Goal: Information Seeking & Learning: Learn about a topic

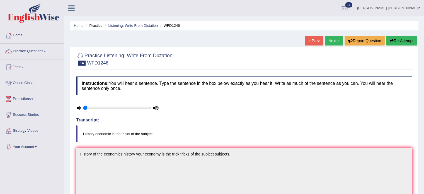
click at [329, 40] on link "Next »" at bounding box center [333, 40] width 18 height 9
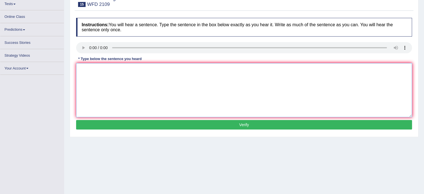
click at [194, 78] on textarea at bounding box center [244, 90] width 336 height 54
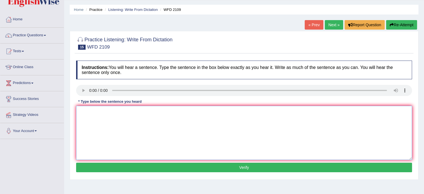
scroll to position [7, 0]
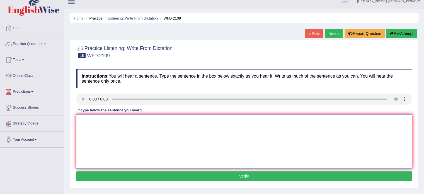
click at [155, 130] on textarea at bounding box center [244, 141] width 336 height 54
type textarea "cien"
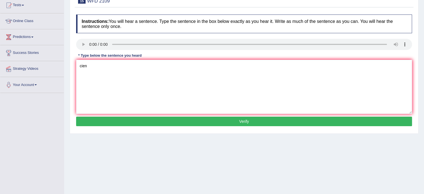
scroll to position [63, 0]
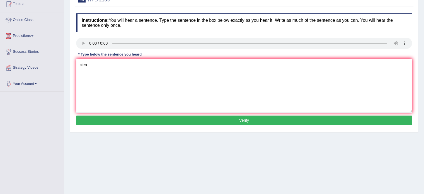
click at [227, 118] on button "Verify" at bounding box center [244, 119] width 336 height 9
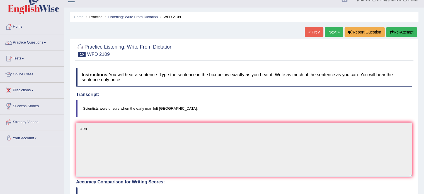
scroll to position [7, 0]
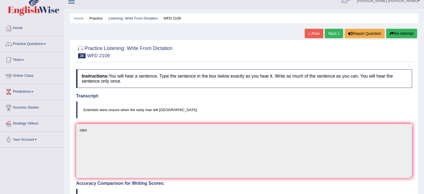
click at [399, 32] on button "Re-Attempt" at bounding box center [401, 33] width 31 height 9
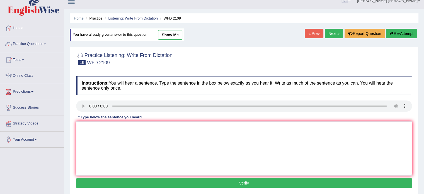
click at [210, 116] on div "Instructions: You will hear a sentence. Type the sentence in the box below exac…" at bounding box center [244, 132] width 338 height 119
click at [209, 142] on textarea at bounding box center [244, 148] width 336 height 54
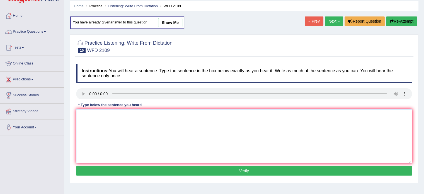
scroll to position [7, 0]
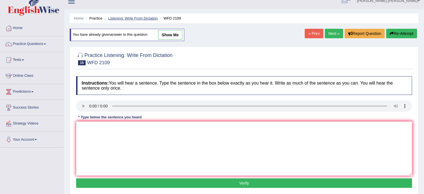
click at [122, 16] on link "Listening: Write From Dictation" at bounding box center [133, 18] width 50 height 4
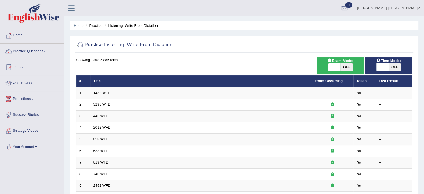
click at [395, 67] on span "OFF" at bounding box center [394, 67] width 12 height 8
checkbox input "true"
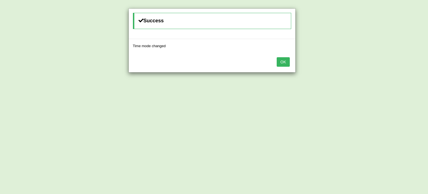
click at [279, 62] on button "OK" at bounding box center [283, 61] width 13 height 9
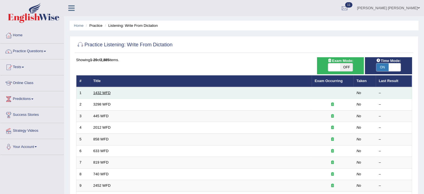
click at [99, 91] on link "1432 WFD" at bounding box center [101, 93] width 17 height 4
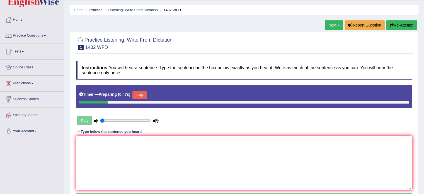
scroll to position [56, 0]
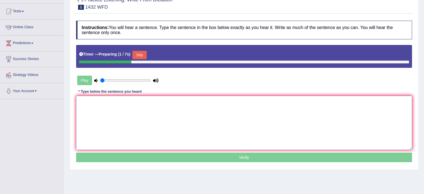
click at [114, 109] on textarea at bounding box center [244, 123] width 336 height 54
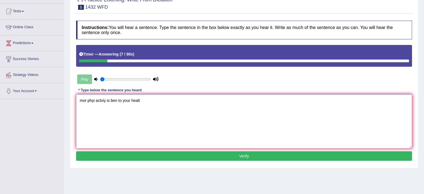
click at [84, 101] on textarea "mor phyi actviy is ben to your healt" at bounding box center [244, 121] width 336 height 54
click at [82, 102] on textarea "mor phyi actviy is ben to your healt" at bounding box center [244, 121] width 336 height 54
click at [85, 100] on textarea "Mor phyi actviy is ben to your healt" at bounding box center [244, 121] width 336 height 54
click at [97, 101] on textarea "More phyi actviy is ben to your healt" at bounding box center [244, 121] width 336 height 54
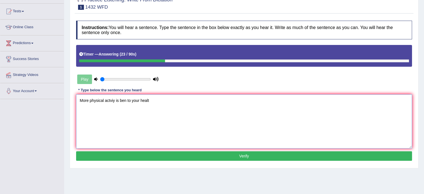
click at [110, 99] on textarea "More physical actviy is ben to your healt" at bounding box center [244, 121] width 336 height 54
click at [128, 99] on textarea "More physical activity is ben to your healt" at bounding box center [244, 121] width 336 height 54
click at [127, 100] on textarea "More physical activity is ben to your healt" at bounding box center [244, 121] width 336 height 54
click at [126, 100] on textarea "More physical activity is ben to your healt" at bounding box center [244, 121] width 336 height 54
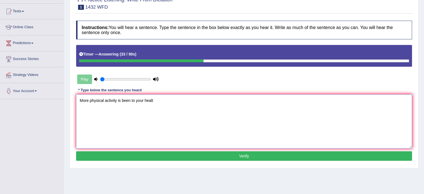
click at [131, 100] on textarea "More physical activity is been to your healt" at bounding box center [244, 121] width 336 height 54
click at [205, 100] on textarea "More physical activity is been being beneficial benefitial to your healt" at bounding box center [244, 121] width 336 height 54
type textarea "More physical activity is been being beneficial benefitial to your health heart."
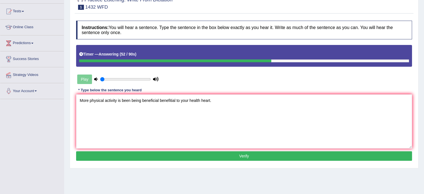
click at [250, 155] on button "Verify" at bounding box center [244, 155] width 336 height 9
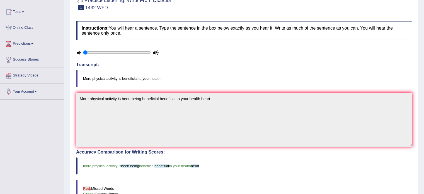
scroll to position [15, 0]
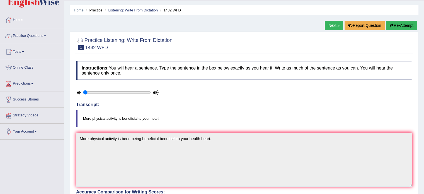
click at [336, 28] on link "Next »" at bounding box center [333, 25] width 18 height 9
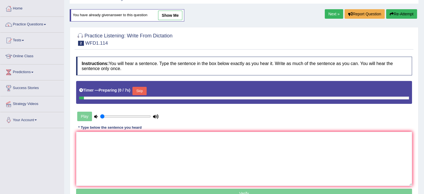
scroll to position [49, 0]
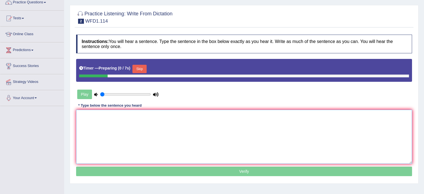
click at [189, 146] on textarea at bounding box center [244, 136] width 336 height 54
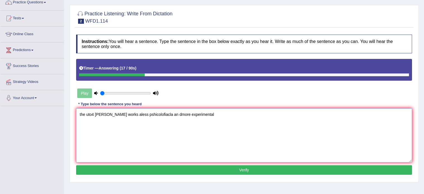
click at [80, 116] on textarea "the uto4 [PERSON_NAME] works aless pshicolofiacla an dmore experimental" at bounding box center [244, 135] width 336 height 54
click at [92, 112] on textarea "The uto4 erlar works aless pshicolofiacla an dmore experimental" at bounding box center [244, 135] width 336 height 54
click at [119, 115] on textarea "The author's author [PERSON_NAME] works aless pshicolofiacla an dmore experimen…" at bounding box center [244, 135] width 336 height 54
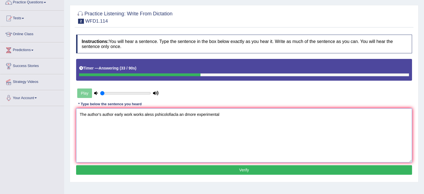
click at [147, 112] on textarea "The author's author early work works aless pshicolofiacla an dmore experimental" at bounding box center [244, 135] width 336 height 54
click at [175, 114] on textarea "The author's author early work works are less pshicolofiacla an dmore experimen…" at bounding box center [244, 135] width 336 height 54
click at [202, 115] on textarea "The author's author early work works are less philosofical filosofical an dmore…" at bounding box center [244, 135] width 336 height 54
click at [218, 112] on textarea "The author's author early work works are less philosofical filosofical and more…" at bounding box center [244, 135] width 336 height 54
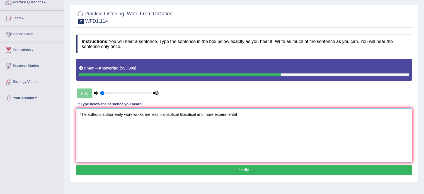
click at [232, 114] on textarea "The author's author early work works are less philosofical filosofical and more…" at bounding box center [244, 135] width 336 height 54
click at [243, 114] on textarea "The author's author early work works are less philosofical filosofical and more…" at bounding box center [244, 135] width 336 height 54
type textarea "The author's author early work works are less philosofical filosofical and more…"
click at [248, 167] on button "Verify" at bounding box center [244, 169] width 336 height 9
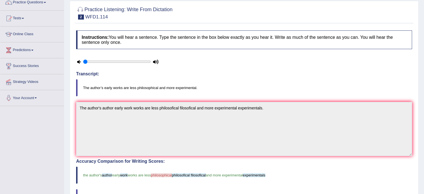
scroll to position [0, 0]
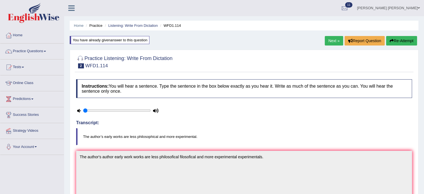
click at [338, 41] on link "Next »" at bounding box center [333, 40] width 18 height 9
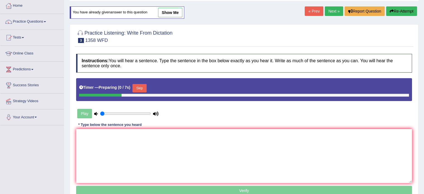
scroll to position [56, 0]
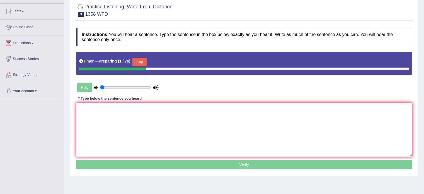
click at [221, 137] on textarea at bounding box center [244, 129] width 336 height 54
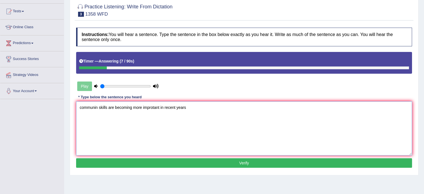
click at [77, 108] on textarea "communin skills are becoming more improtant in recent years" at bounding box center [244, 128] width 336 height 54
click at [145, 101] on textarea "Communication communications communin skills are becoming more improtant in rec…" at bounding box center [244, 128] width 336 height 54
click at [155, 106] on textarea "Communication communications communin skills are becoming more improtant in rec…" at bounding box center [244, 128] width 336 height 54
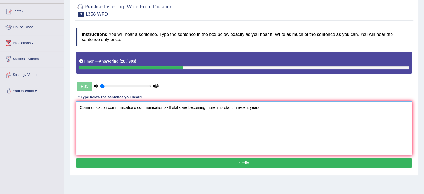
click at [206, 106] on textarea "Communication communications communication skill skills are becoming more impro…" at bounding box center [244, 128] width 336 height 54
click at [250, 108] on textarea "Communication communications communication skill skills are becoming have becam…" at bounding box center [244, 128] width 336 height 54
click at [312, 105] on textarea "Communication communications communication skill skills are becoming have becam…" at bounding box center [244, 128] width 336 height 54
type textarea "Communication communications communication skill skills are becoming have becam…"
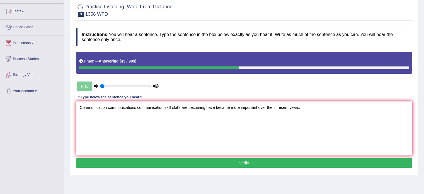
click at [291, 161] on button "Verify" at bounding box center [244, 162] width 336 height 9
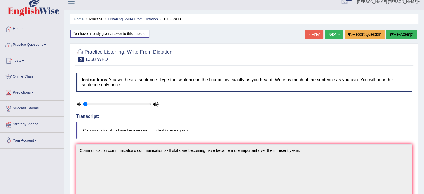
scroll to position [0, 0]
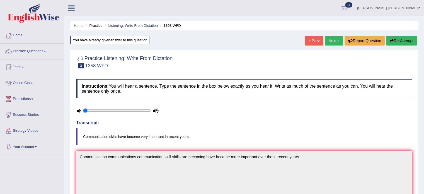
click at [129, 23] on link "Listening: Write From Dictation" at bounding box center [133, 25] width 50 height 4
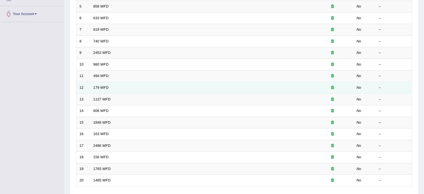
scroll to position [118, 0]
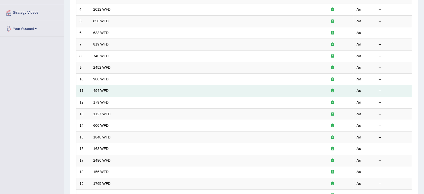
click at [189, 92] on td "494 WFD" at bounding box center [200, 91] width 221 height 12
drag, startPoint x: 111, startPoint y: 89, endPoint x: 102, endPoint y: 90, distance: 9.2
click at [111, 89] on td "494 WFD" at bounding box center [200, 91] width 221 height 12
click at [92, 91] on td "494 WFD" at bounding box center [200, 91] width 221 height 12
click at [95, 89] on link "494 WFD" at bounding box center [100, 90] width 15 height 4
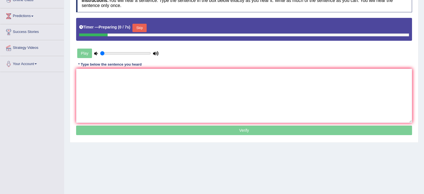
scroll to position [84, 0]
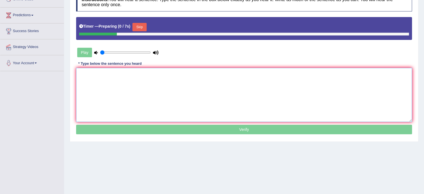
click at [186, 104] on textarea at bounding box center [244, 95] width 336 height 54
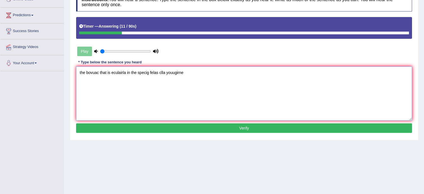
click at [76, 71] on textarea "the bovuac that is eculairla in the specig felas clla youugirne" at bounding box center [244, 93] width 336 height 54
click at [94, 72] on textarea "The the bovuac that is eculairla in the specig felas clla youugirne" at bounding box center [244, 93] width 336 height 54
click at [121, 70] on textarea "The the bocabulary that is eculairla in the specig felas clla youugirne" at bounding box center [244, 93] width 336 height 54
click at [151, 74] on textarea "The the bocabulary that its it's is in eculairla in the specig felas clla youug…" at bounding box center [244, 93] width 336 height 54
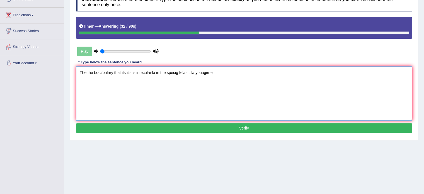
click at [151, 74] on textarea "The the bocabulary that its it's is in eculairla in the specig felas clla youug…" at bounding box center [244, 93] width 336 height 54
click at [192, 75] on textarea "The the bocabulary that its it's is in peculiar peculiarity in the specig felas…" at bounding box center [244, 93] width 336 height 54
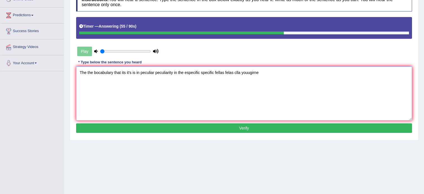
click at [238, 70] on textarea "The the bocabulary that its it's is in peculiar peculiarity in the especific sp…" at bounding box center [244, 93] width 336 height 54
click at [284, 74] on textarea "The the bocabulary that its it's is in peculiar peculiarity in the especific sp…" at bounding box center [244, 93] width 336 height 54
type textarea "The the bocabulary that its it's is in peculiar peculiarity in the especific sp…"
click at [265, 123] on button "Verify" at bounding box center [244, 127] width 336 height 9
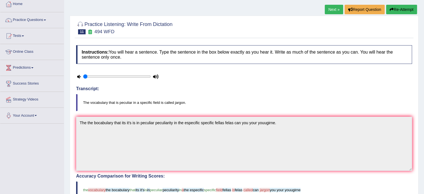
scroll to position [28, 0]
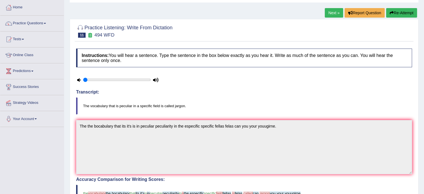
click at [394, 12] on button "Re-Attempt" at bounding box center [401, 12] width 31 height 9
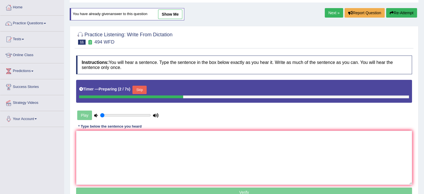
click at [205, 126] on div "Instructions: You will hear a sentence. Type the sentence in the box below exac…" at bounding box center [244, 127] width 338 height 148
click at [206, 129] on div "Instructions: You will hear a sentence. Type the sentence in the box below exac…" at bounding box center [244, 127] width 338 height 148
click at [205, 136] on textarea at bounding box center [244, 157] width 336 height 54
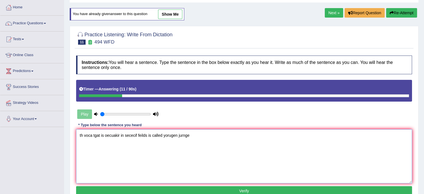
click at [78, 134] on textarea "th voca tgat is oecuakir in sececif feilds is called yorugen jurnge" at bounding box center [244, 156] width 336 height 54
click at [91, 135] on textarea "The th voca tgat is oecuakir in sececif feilds is called yorugen jurnge" at bounding box center [244, 156] width 336 height 54
click at [98, 134] on textarea "The the voca tgat is oecuakir in sececif feilds is called yorugen jurnge" at bounding box center [244, 156] width 336 height 54
click at [113, 135] on textarea "The the vocabulary tgat is oecuakir in sececif feilds is called yorugen jurnge" at bounding box center [244, 156] width 336 height 54
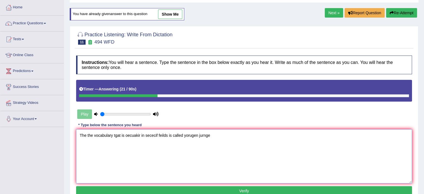
click at [115, 135] on textarea "The the vocabulary tgat is oecuakir in sececif feilds is called yorugen jurnge" at bounding box center [244, 156] width 336 height 54
click at [142, 136] on textarea "The the vocabulary that it it's is oecuakir in sececif feilds is called yorugen…" at bounding box center [244, 156] width 336 height 54
click at [175, 137] on textarea "The the vocabulary that it it's is specific especific in sececif feilds is call…" at bounding box center [244, 156] width 336 height 54
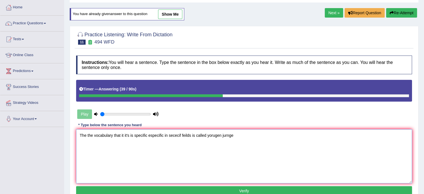
click at [175, 137] on textarea "The the vocabulary that it it's is specific especific in sececif feilds is call…" at bounding box center [244, 156] width 336 height 54
click at [233, 136] on textarea "The the vocabulary that it it's is specific especific in recient fields felds f…" at bounding box center [244, 156] width 336 height 54
drag, startPoint x: 283, startPoint y: 141, endPoint x: 255, endPoint y: 137, distance: 28.8
click at [255, 137] on textarea "The the vocabulary that it it's is specific especific in recient fields felds f…" at bounding box center [244, 156] width 336 height 54
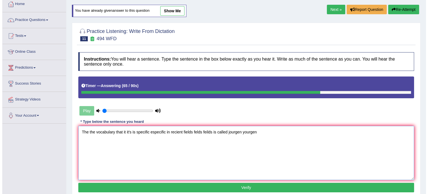
scroll to position [56, 0]
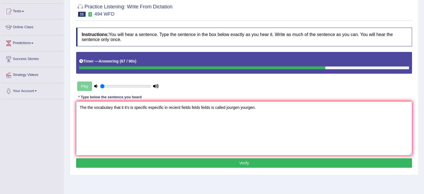
type textarea "The the vocabulary that it it's is specific especific in recient fields felds f…"
click at [259, 163] on button "Verify" at bounding box center [244, 162] width 336 height 9
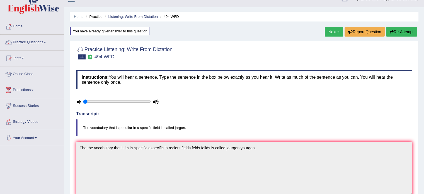
scroll to position [0, 0]
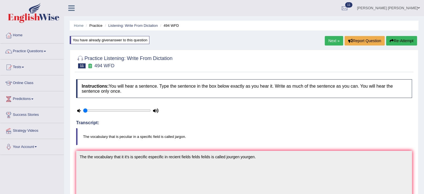
click at [335, 41] on link "Next »" at bounding box center [333, 40] width 18 height 9
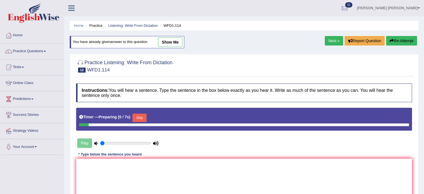
scroll to position [56, 0]
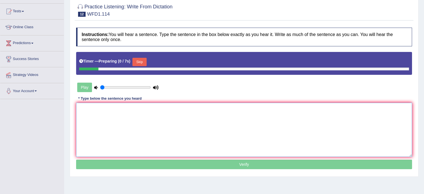
click at [185, 116] on textarea at bounding box center [244, 129] width 336 height 54
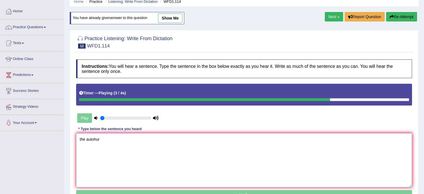
scroll to position [0, 0]
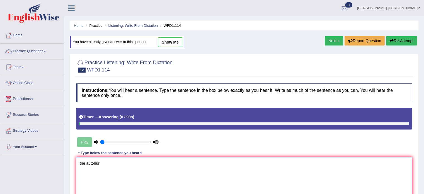
type textarea "the autohur"
click at [326, 36] on link "Next »" at bounding box center [333, 40] width 18 height 9
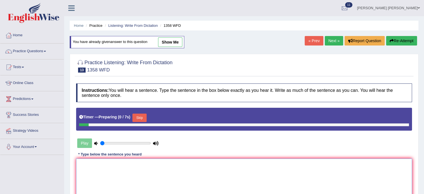
click at [234, 164] on textarea at bounding box center [244, 185] width 336 height 54
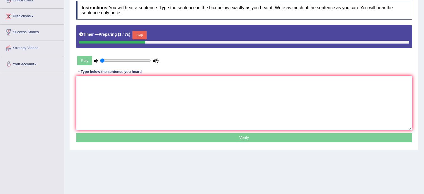
scroll to position [84, 0]
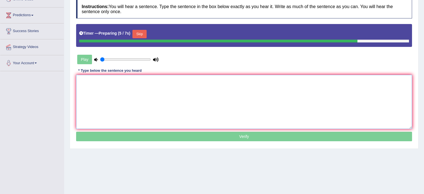
click at [286, 102] on textarea at bounding box center [244, 102] width 336 height 54
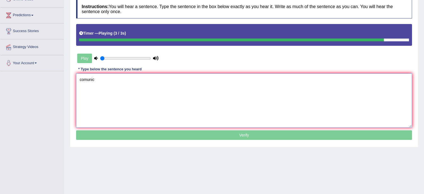
scroll to position [28, 0]
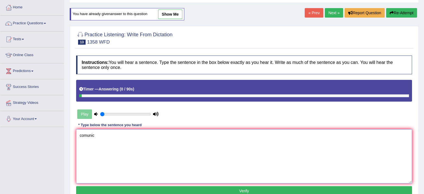
type textarea "comunic"
click at [332, 12] on link "Next »" at bounding box center [333, 12] width 18 height 9
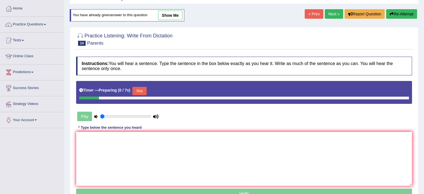
scroll to position [56, 0]
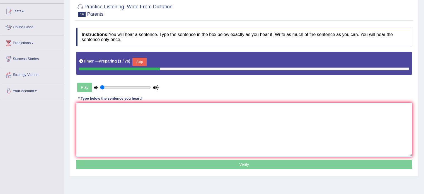
click at [214, 134] on textarea at bounding box center [244, 129] width 336 height 54
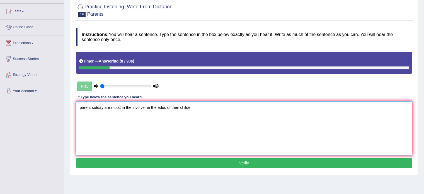
click at [76, 106] on textarea "parent sotday are motst in the involver in the educ of their childenr" at bounding box center [244, 128] width 336 height 54
click at [111, 106] on textarea "Parents parent sotday are motst in the involver in the educ of their childenr" at bounding box center [244, 128] width 336 height 54
click at [129, 104] on textarea "Parents parent [DATE] are motst in the involver in the educ of their childenr" at bounding box center [244, 128] width 336 height 54
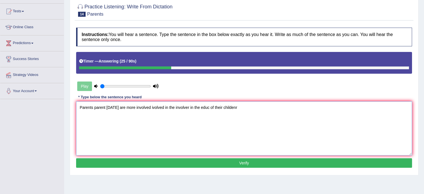
click at [175, 105] on textarea "Parents parent [DATE] are more involved ivolved in the involver in the educ of …" at bounding box center [244, 128] width 336 height 54
click at [238, 107] on textarea "Parents parent today are more involved ivolved in the education of in the educ …" at bounding box center [244, 128] width 336 height 54
type textarea "Parents parent today are more involved ivolved in the education of in the educ …"
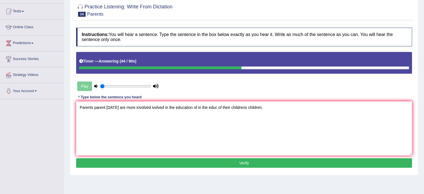
click at [242, 167] on div "Instructions: You will hear a sentence. Type the sentence in the box below exac…" at bounding box center [244, 98] width 338 height 147
click at [243, 163] on button "Verify" at bounding box center [244, 162] width 336 height 9
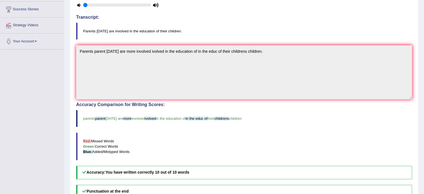
scroll to position [0, 0]
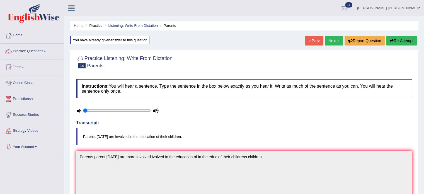
click at [334, 42] on link "Next »" at bounding box center [333, 40] width 18 height 9
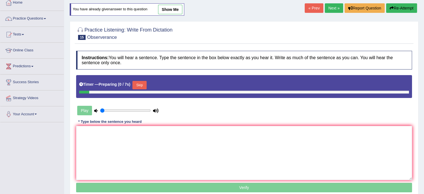
scroll to position [36, 0]
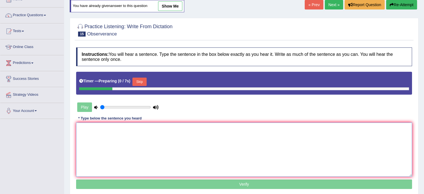
click at [230, 154] on textarea at bounding box center [244, 149] width 336 height 54
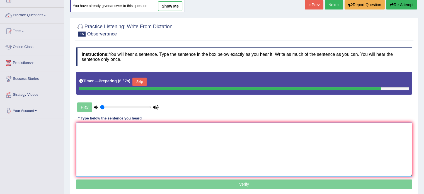
click at [285, 128] on textarea at bounding box center [244, 149] width 336 height 54
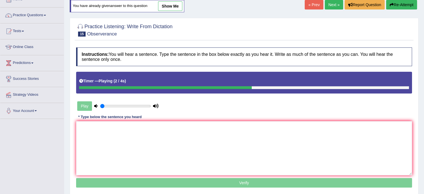
click at [327, 3] on link "Next »" at bounding box center [333, 4] width 18 height 9
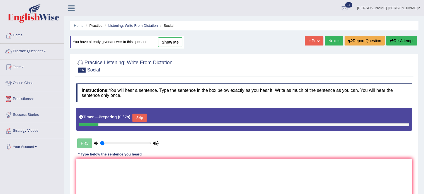
click at [336, 38] on link "Next »" at bounding box center [333, 40] width 18 height 9
click at [335, 41] on link "Next »" at bounding box center [333, 40] width 18 height 9
drag, startPoint x: 0, startPoint y: 0, endPoint x: 335, endPoint y: 41, distance: 337.8
click at [335, 41] on link "Next »" at bounding box center [333, 40] width 18 height 9
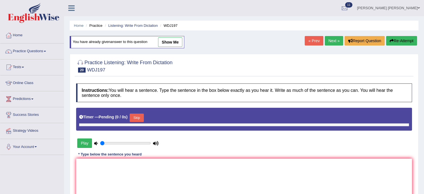
click at [335, 41] on link "Next »" at bounding box center [333, 40] width 18 height 9
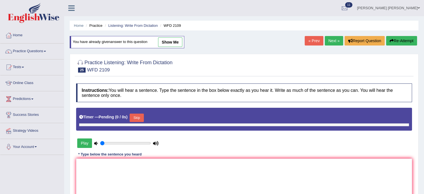
click at [335, 41] on link "Next »" at bounding box center [333, 40] width 18 height 9
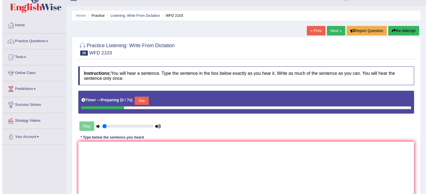
scroll to position [28, 0]
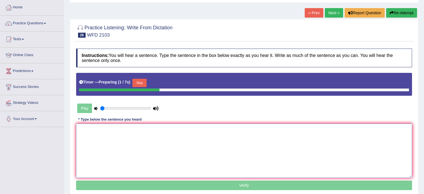
click at [183, 132] on textarea at bounding box center [244, 150] width 336 height 54
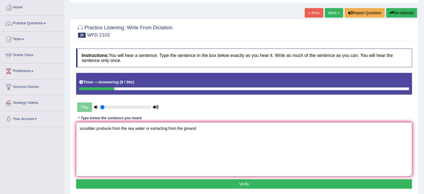
click at [89, 126] on textarea "scouldier producie from the sea water or extracting from the ground" at bounding box center [244, 149] width 336 height 54
click at [80, 130] on textarea "soul soil producie from the sea water or extracting from the ground" at bounding box center [244, 149] width 336 height 54
click at [117, 126] on textarea "Soildier soul soil producie from the sea water or extracting from the ground" at bounding box center [244, 149] width 336 height 54
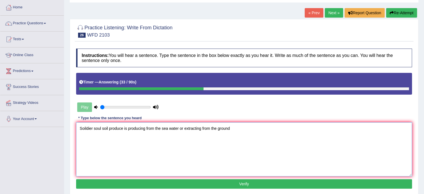
click at [178, 127] on textarea "Soildier soul soil produce is producing from the sea water or extracting from t…" at bounding box center [244, 149] width 336 height 54
click at [251, 126] on textarea "Soildier soul soil produce is producing from the sea water seawater or extracti…" at bounding box center [244, 149] width 336 height 54
click at [219, 127] on textarea "Soildier soul soil produce is producing from the sea water seawater or extracti…" at bounding box center [244, 149] width 336 height 54
click at [200, 127] on textarea "Soildier soul soil produce is producing from the sea water seawater or extracti…" at bounding box center [244, 149] width 336 height 54
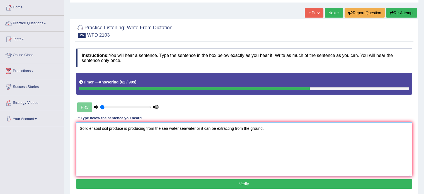
click at [144, 128] on textarea "Soildier soul soil produce is producing from the sea water seawater or it can b…" at bounding box center [244, 149] width 336 height 54
type textarea "Soildier soul soil produce is producing produced from the sea water seawater or…"
click at [241, 184] on button "Verify" at bounding box center [244, 183] width 336 height 9
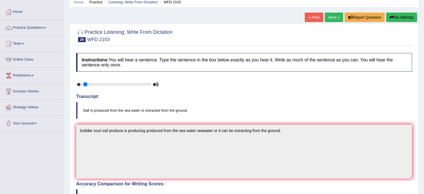
scroll to position [0, 0]
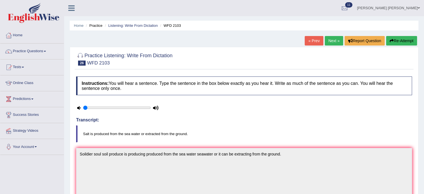
click at [329, 42] on link "Next »" at bounding box center [333, 40] width 18 height 9
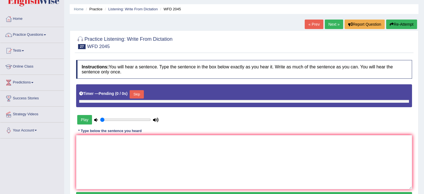
scroll to position [19, 0]
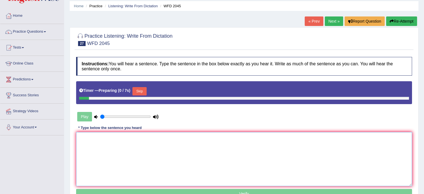
click at [266, 163] on textarea at bounding box center [244, 159] width 336 height 54
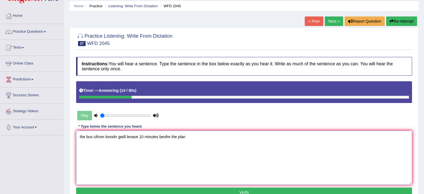
click at [76, 137] on textarea "the bus cifrom lonodn gwill levave 10 minutes beofre the plan" at bounding box center [244, 157] width 336 height 54
click at [195, 136] on textarea "The the bus cifrom lonodn gwill levave 10 minutes beofre the plan" at bounding box center [244, 157] width 336 height 54
click at [104, 134] on textarea "The the bus cifrom lonodn gwill levave 10 minutes beofre the plan." at bounding box center [244, 157] width 336 height 54
click at [125, 135] on textarea "The the bus from London gwill levave 10 minutes beofre the plan." at bounding box center [244, 157] width 336 height 54
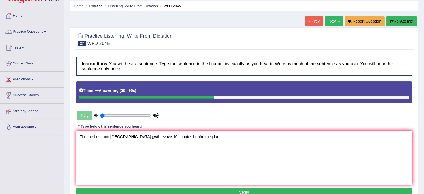
click at [126, 136] on textarea "The the bus from London gwill levave 10 minutes beofre the plan." at bounding box center [244, 157] width 336 height 54
click at [130, 136] on textarea "The the bus from London will levave 10 minutes beofre the plan." at bounding box center [244, 157] width 336 height 54
click at [156, 136] on textarea "The the bus from London will be moved levave 10 minutes beofre the plan." at bounding box center [244, 157] width 336 height 54
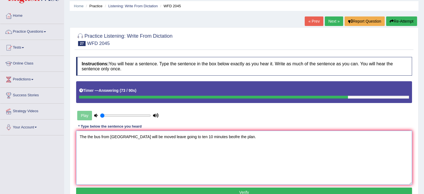
click at [206, 132] on textarea "The the bus from London will be moved leave going to ten 10 minutes beofre the …" at bounding box center [244, 157] width 336 height 54
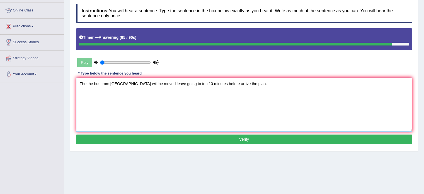
scroll to position [75, 0]
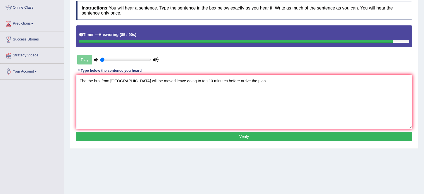
type textarea "The the bus from London will be moved leave going to ten 10 minutes before arri…"
click at [253, 135] on button "Verify" at bounding box center [244, 135] width 336 height 9
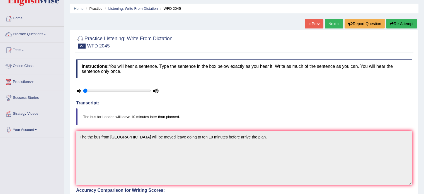
scroll to position [15, 0]
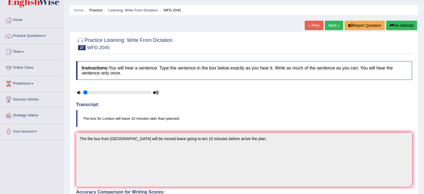
click at [331, 25] on link "Next »" at bounding box center [333, 25] width 18 height 9
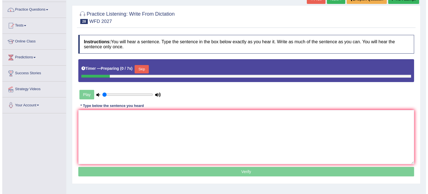
scroll to position [42, 0]
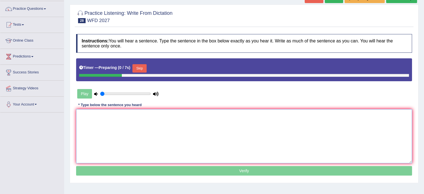
click at [207, 135] on textarea at bounding box center [244, 136] width 336 height 54
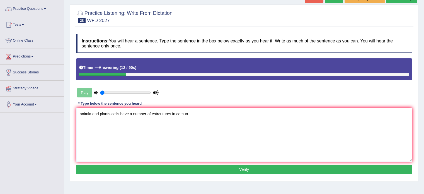
click at [80, 116] on textarea "animla and plants cells have a number of estrcutures in comun." at bounding box center [244, 134] width 336 height 54
click at [98, 113] on textarea "Animals animla and plants cells have a number of estrcutures in comun." at bounding box center [244, 134] width 336 height 54
click at [125, 115] on textarea "Animals animal and plants cells have a number of estrcutures in comun." at bounding box center [244, 134] width 336 height 54
click at [159, 116] on textarea "Animals animal and plants plant cell cells have a number of estrcutures in comu…" at bounding box center [244, 134] width 336 height 54
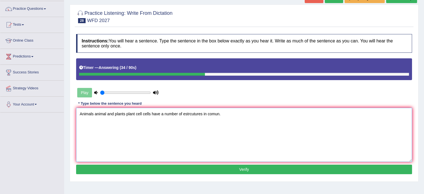
click at [195, 113] on textarea "Animals animal and plants plant cell cells have a number of estrcutures in comu…" at bounding box center [244, 134] width 336 height 54
click at [233, 112] on textarea "Animals animal and plants plant cell cells have a number of estructures structu…" at bounding box center [244, 134] width 336 height 54
click at [241, 114] on textarea "Animals animal and plants plant cell cells have a number of estructures structu…" at bounding box center [244, 134] width 336 height 54
type textarea "Animals animal and plants plant cell cells have a number of estructures structu…"
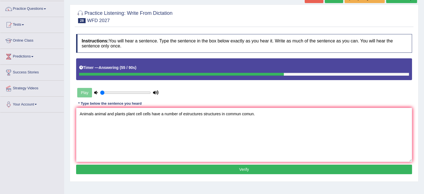
click at [239, 169] on button "Verify" at bounding box center [244, 168] width 336 height 9
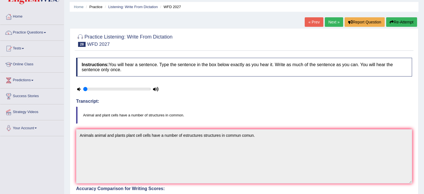
scroll to position [0, 0]
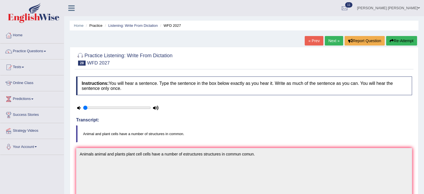
click at [335, 41] on link "Next »" at bounding box center [333, 40] width 18 height 9
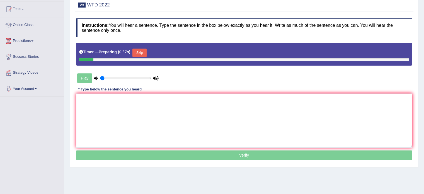
scroll to position [65, 0]
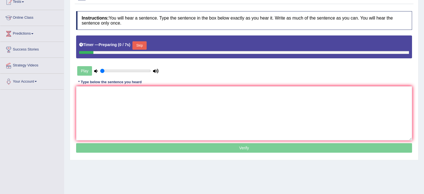
drag, startPoint x: 0, startPoint y: 0, endPoint x: 425, endPoint y: 101, distance: 437.3
click at [423, 101] on html "Toggle navigation Home Practice Questions Speaking Practice Read Aloud Repeat S…" at bounding box center [212, 32] width 424 height 194
click at [212, 99] on textarea at bounding box center [244, 113] width 336 height 54
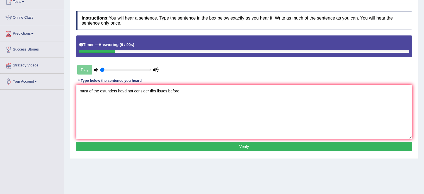
click at [79, 92] on textarea "must of the estundets havd not consider tihs iisues before" at bounding box center [244, 112] width 336 height 54
click at [112, 88] on textarea "Must must of the estundets havd not consider tihs iisues before" at bounding box center [244, 112] width 336 height 54
click at [107, 90] on textarea "Must must of the estundets havd not consider tihs iisues before" at bounding box center [244, 112] width 336 height 54
click at [124, 85] on textarea "Must must of the their estundets havd not consider tihs iisues before" at bounding box center [244, 112] width 336 height 54
click at [123, 91] on textarea "Must must of the their estundets havd not consider tihs iisues before" at bounding box center [244, 112] width 336 height 54
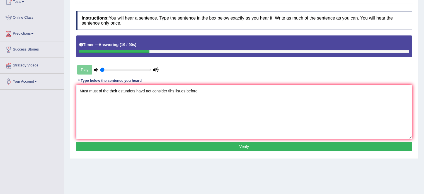
click at [123, 91] on textarea "Must must of the their estundets havd not consider tihs iisues before" at bounding box center [244, 112] width 336 height 54
click at [187, 91] on textarea "Must must of the their student students had have no not consider tihs iisues be…" at bounding box center [244, 112] width 336 height 54
click at [191, 91] on textarea "Must must of the their student students had have no not consider tihs iisues be…" at bounding box center [244, 112] width 336 height 54
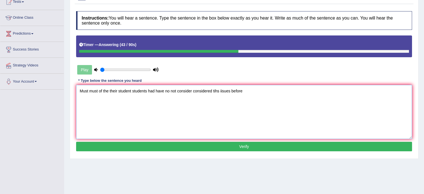
click at [217, 92] on textarea "Must must of the their student students had have no not consider considered tih…" at bounding box center [244, 112] width 336 height 54
click at [236, 89] on textarea "Must must of the their student students had have no not consider considered thi…" at bounding box center [244, 112] width 336 height 54
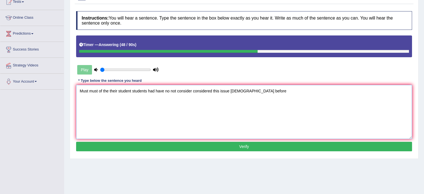
click at [236, 89] on textarea "Must must of the their student students had have no not consider considered thi…" at bounding box center [244, 112] width 336 height 54
click at [239, 96] on textarea "Must must of the their student students had have no not consider considered thi…" at bounding box center [244, 112] width 336 height 54
click at [237, 104] on textarea "Must must of the their student students had have no not consider considered thi…" at bounding box center [244, 112] width 336 height 54
drag, startPoint x: 242, startPoint y: 89, endPoint x: 231, endPoint y: 91, distance: 11.5
click at [231, 91] on textarea "Must must of the their student students had have no not consider considered thi…" at bounding box center [244, 112] width 336 height 54
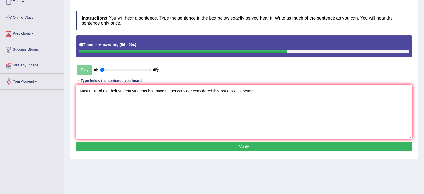
click at [255, 89] on textarea "Must must of the their student students had have no not consider considered thi…" at bounding box center [244, 112] width 336 height 54
type textarea "Must must of the their student students had have no not consider considered thi…"
click at [250, 146] on button "Verify" at bounding box center [244, 145] width 336 height 9
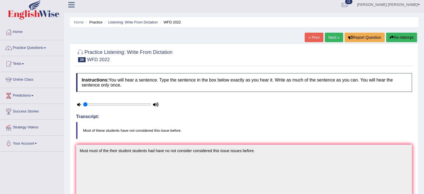
scroll to position [0, 0]
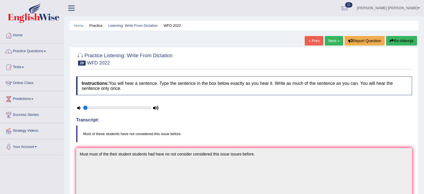
click at [329, 42] on link "Next »" at bounding box center [333, 40] width 18 height 9
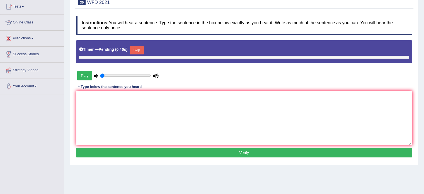
scroll to position [67, 0]
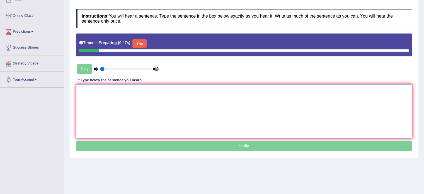
click at [236, 108] on textarea at bounding box center [244, 111] width 336 height 54
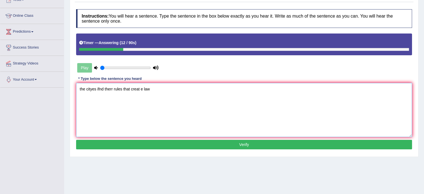
click at [104, 89] on textarea "the cityes ifnd therr rules that creat e law" at bounding box center [244, 110] width 336 height 54
click at [78, 90] on textarea "the cityes ifnd find rullers therr rules that creat e law" at bounding box center [244, 110] width 336 height 54
click at [103, 87] on textarea "The the cityes ifnd find rullers therr rules that creat e law" at bounding box center [244, 110] width 336 height 54
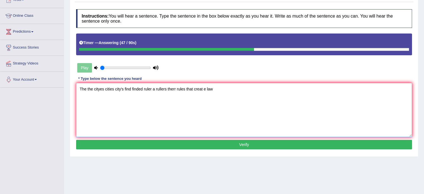
click at [165, 89] on textarea "The the cityes cities city's find finded ruler a rullers therr rules that creat…" at bounding box center [244, 110] width 336 height 54
click at [167, 88] on textarea "The the cityes cities city's find finded ruler a rullers therr rules that creat…" at bounding box center [244, 110] width 336 height 54
click at [179, 85] on textarea "The the cityes cities city's find finded ruler a rullers that therr rules that …" at bounding box center [244, 110] width 336 height 54
click at [208, 87] on textarea "The the cityes cities city's find finded ruler a rullers that their rules that …" at bounding box center [244, 110] width 336 height 54
click at [208, 88] on textarea "The the cityes cities city's find finded ruler a rullers that their rules that …" at bounding box center [244, 110] width 336 height 54
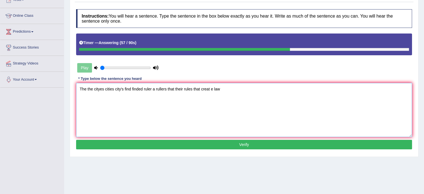
click at [209, 89] on textarea "The the cityes cities city's find finded ruler a rullers that their rules that …" at bounding box center [244, 110] width 336 height 54
type textarea "The the cityes cities city's find finded ruler a rullers that their rules that …"
click at [238, 140] on button "Verify" at bounding box center [244, 144] width 336 height 9
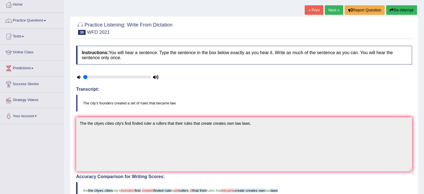
scroll to position [0, 0]
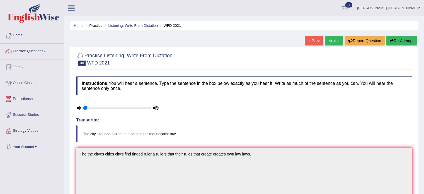
click at [330, 42] on link "Next »" at bounding box center [333, 40] width 18 height 9
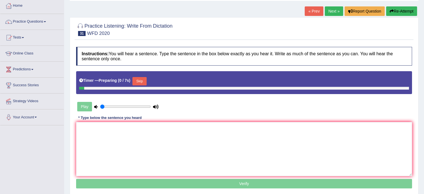
scroll to position [43, 0]
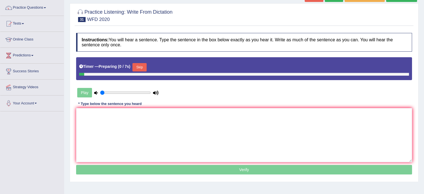
click at [423, 83] on html "Toggle navigation Home Practice Questions Speaking Practice Read Aloud Repeat S…" at bounding box center [212, 54] width 424 height 194
click at [256, 121] on textarea at bounding box center [244, 135] width 336 height 54
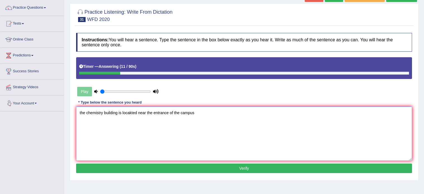
click at [77, 108] on textarea "the chemistry building is locakted near the entrance of the campus" at bounding box center [244, 133] width 336 height 54
click at [111, 115] on textarea "The the chemistry building is locakted near the entrance of the campus" at bounding box center [244, 133] width 336 height 54
click at [167, 111] on textarea "The the chemistry chemistry's buildings building is locakted near the entrance …" at bounding box center [244, 133] width 336 height 54
click at [183, 112] on textarea "The the chemistry chemistry's buildings building is are locakted near the entra…" at bounding box center [244, 133] width 336 height 54
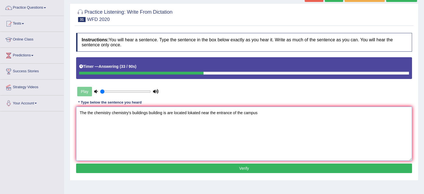
click at [218, 112] on textarea "The the chemistry chemistry's buildings building is are located lokated near th…" at bounding box center [244, 133] width 336 height 54
click at [233, 114] on textarea "The the chemistry chemistry's buildings building is are located lokated near th…" at bounding box center [244, 133] width 336 height 54
click at [262, 113] on textarea "The the chemistry chemistry's buildings building is are located lokated near th…" at bounding box center [244, 133] width 336 height 54
type textarea "The the chemistry chemistry's buildings building is are located lokated near th…"
click at [267, 169] on button "Verify" at bounding box center [244, 167] width 336 height 9
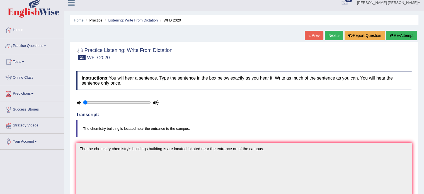
scroll to position [0, 0]
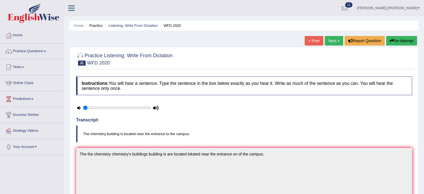
click at [336, 39] on link "Next »" at bounding box center [333, 40] width 18 height 9
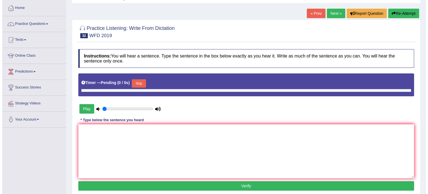
scroll to position [32, 0]
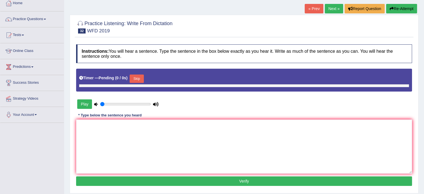
drag, startPoint x: 427, startPoint y: 41, endPoint x: 425, endPoint y: 62, distance: 20.9
click at [424, 62] on html "Toggle navigation Home Practice Questions Speaking Practice Read Aloud Repeat S…" at bounding box center [212, 65] width 424 height 194
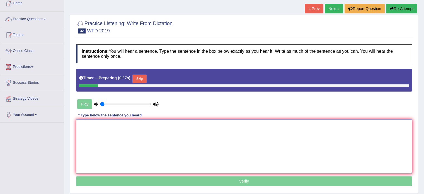
click at [252, 146] on textarea at bounding box center [244, 146] width 336 height 54
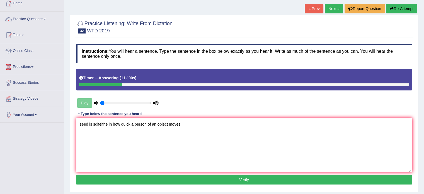
drag, startPoint x: 72, startPoint y: 125, endPoint x: 80, endPoint y: 123, distance: 7.8
click at [73, 125] on div "Practice Listening: Write From Dictation 32 WFD 2019 Instructions: You will hea…" at bounding box center [244, 103] width 348 height 177
click at [80, 122] on textarea "seed is sdifeifne in how quick a person of an object moves" at bounding box center [244, 145] width 336 height 54
click at [117, 124] on textarea "Speed speeding is sdifeifne in how quick a person of an object moves" at bounding box center [244, 145] width 336 height 54
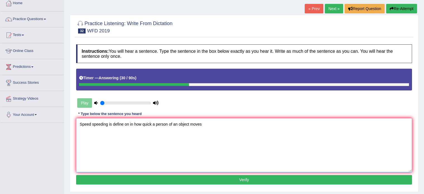
click at [151, 123] on textarea "Speed speeding is define on in how quick a person of an object moves" at bounding box center [244, 145] width 336 height 54
click at [182, 125] on textarea "Speed speeding is define on in how quick quickly a person of an object moves" at bounding box center [244, 145] width 336 height 54
click at [208, 124] on textarea "Speed speeding is define on in how quick quickly a person or of an object moves" at bounding box center [244, 145] width 336 height 54
click at [244, 126] on textarea "Speed speeding is define on in how quick quickly a person or of an object can m…" at bounding box center [244, 145] width 336 height 54
type textarea "Speed speeding is define on in how quick quickly a person or of an object can m…"
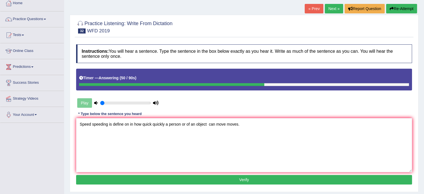
click at [253, 179] on button "Verify" at bounding box center [244, 179] width 336 height 9
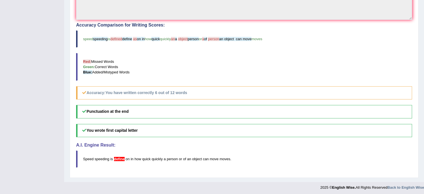
scroll to position [182, 0]
click at [29, 55] on div "Toggle navigation Home Practice Questions Speaking Practice Read Aloud Repeat S…" at bounding box center [212, 5] width 424 height 375
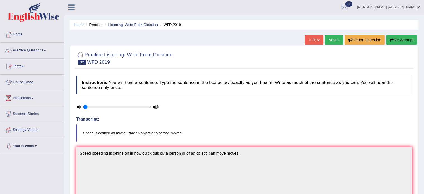
scroll to position [0, 0]
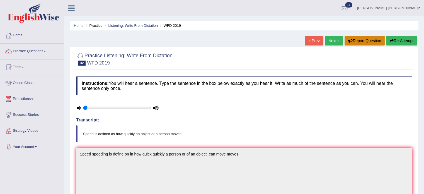
click at [352, 41] on button "Report Question" at bounding box center [364, 40] width 40 height 9
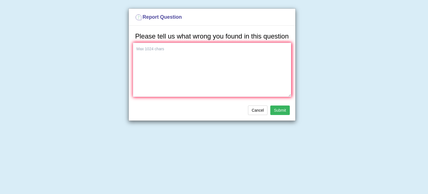
click at [246, 112] on div "Cancel Submit" at bounding box center [212, 110] width 167 height 19
click at [249, 111] on button "Cancel" at bounding box center [257, 109] width 19 height 9
